Goal: Task Accomplishment & Management: Manage account settings

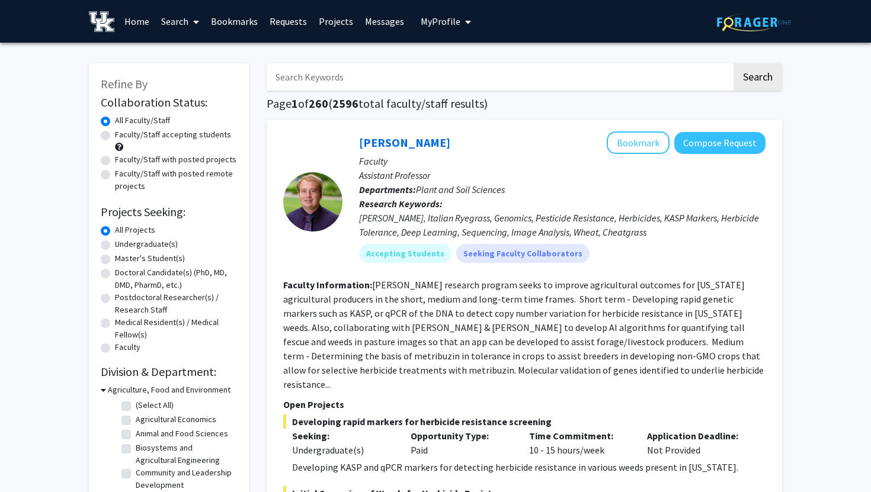
click at [446, 23] on span "My Profile" at bounding box center [441, 21] width 40 height 12
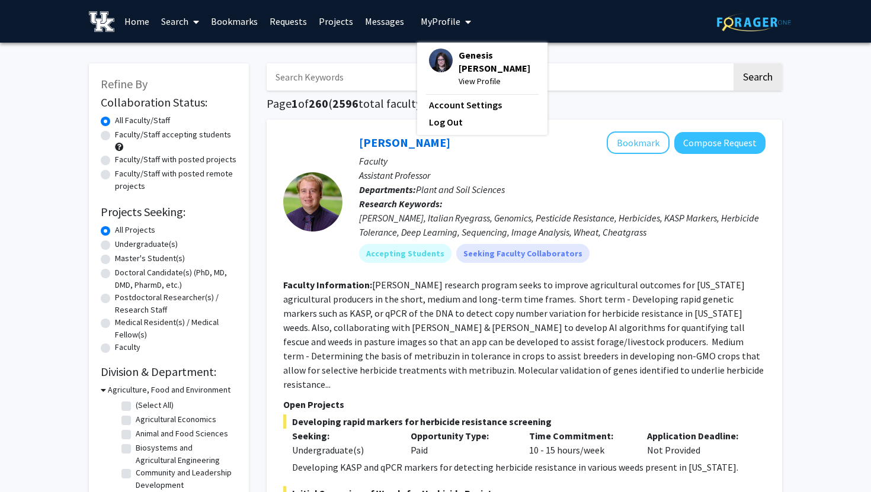
click at [458, 72] on span "Genesis [PERSON_NAME]" at bounding box center [496, 62] width 77 height 26
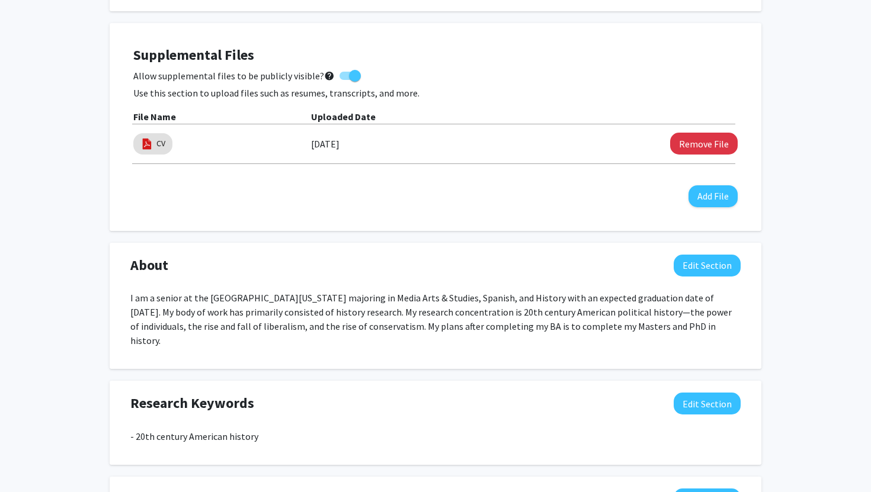
scroll to position [439, 0]
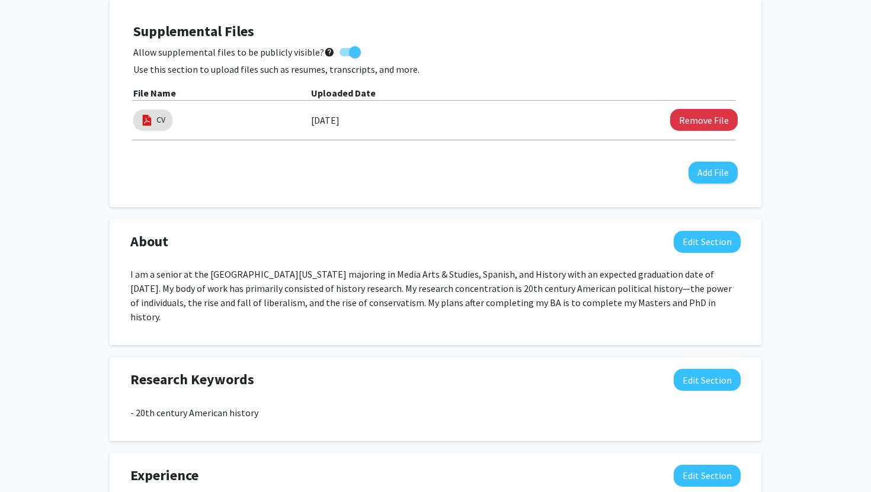
drag, startPoint x: 692, startPoint y: 304, endPoint x: 71, endPoint y: 270, distance: 622.3
click at [71, 270] on div "Genesis [PERSON_NAME] Edit Section See Public View help Degree Level: Undergrad…" at bounding box center [435, 352] width 871 height 1496
copy p "I am a senior at the [GEOGRAPHIC_DATA][US_STATE] majoring in Media Arts & Studi…"
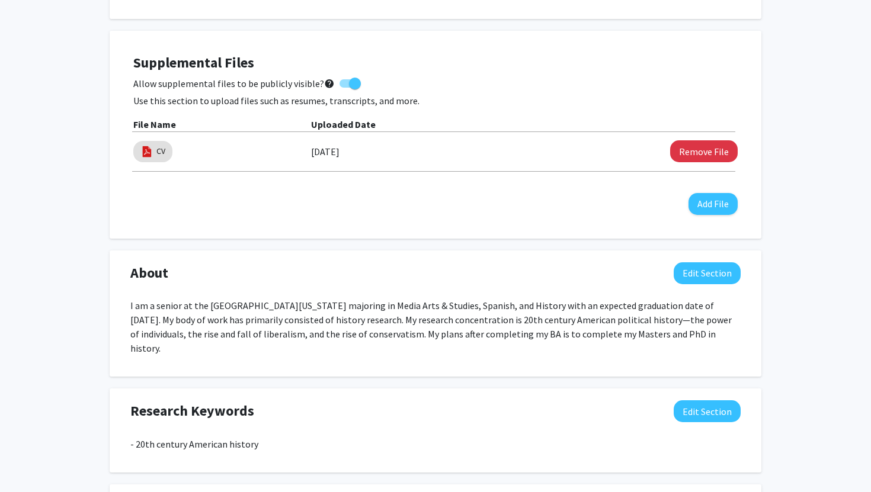
scroll to position [402, 0]
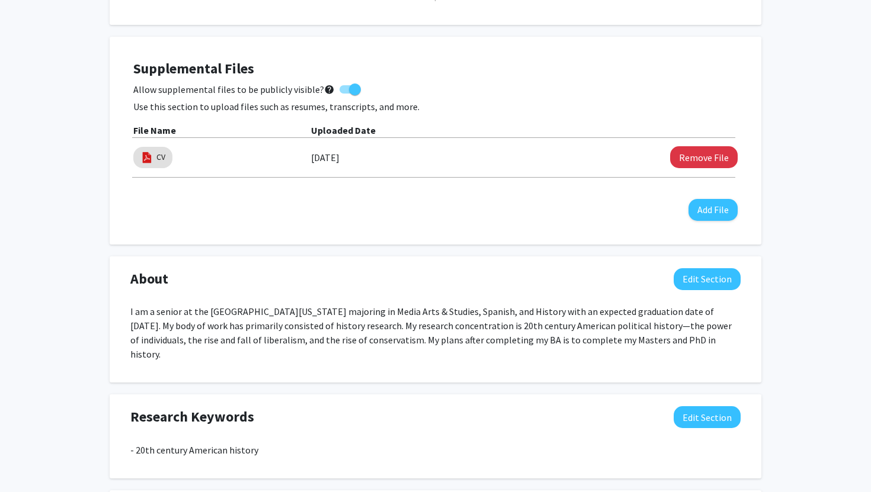
click at [424, 134] on div "Uploaded Date" at bounding box center [524, 130] width 426 height 14
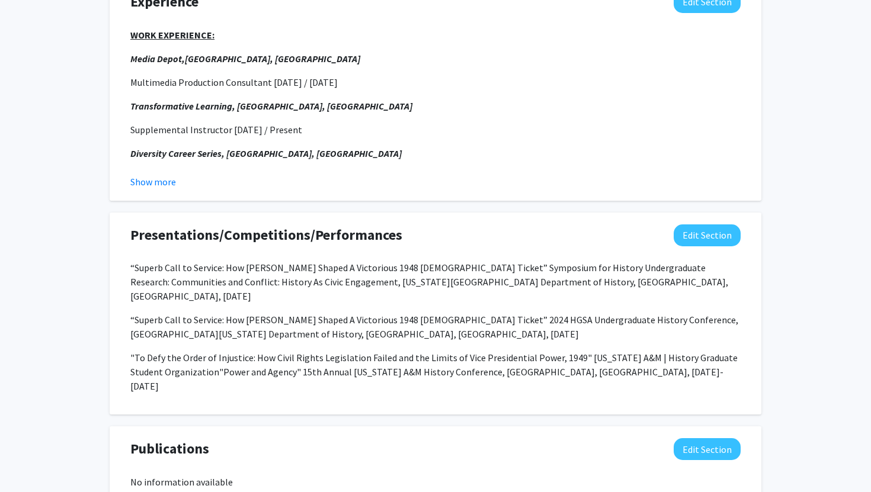
scroll to position [905, 0]
